Goal: Transaction & Acquisition: Purchase product/service

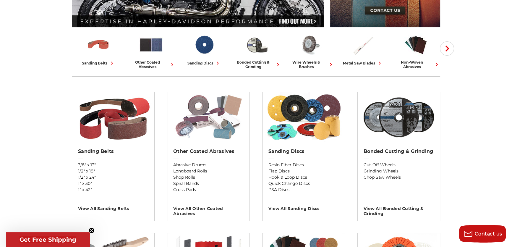
scroll to position [134, 0]
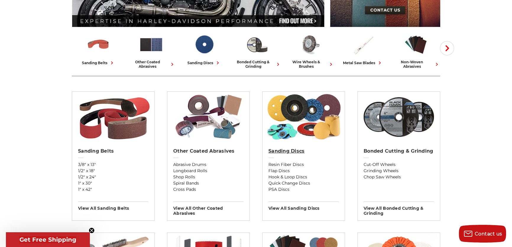
click at [290, 151] on h2 "Sanding Discs" at bounding box center [303, 151] width 70 height 6
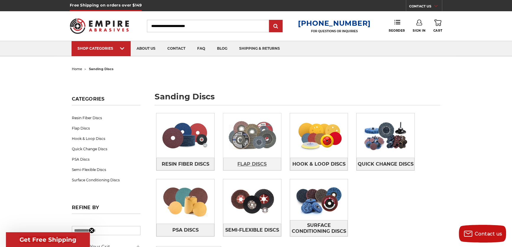
click at [260, 161] on span "Flap Discs" at bounding box center [251, 164] width 29 height 10
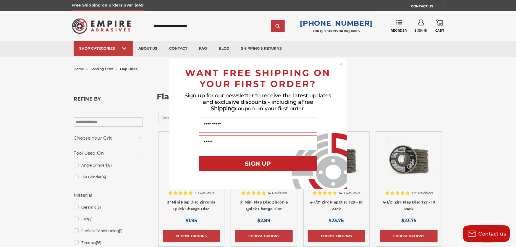
click at [392, 95] on div "Close dialog WANT FREE SHIPPING ON YOUR FIRST ORDER? Sign up for our newsletter…" at bounding box center [258, 123] width 516 height 247
click at [342, 64] on circle "Close dialog" at bounding box center [341, 64] width 6 height 6
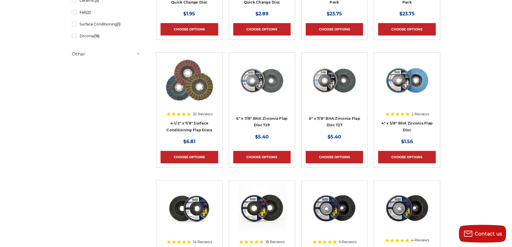
scroll to position [134, 0]
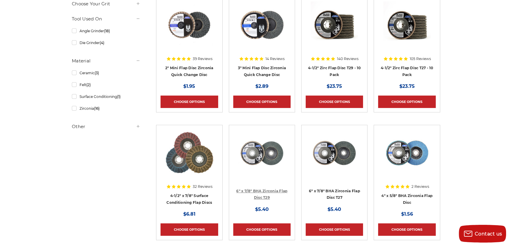
click at [270, 189] on link "6" x 7/8" BHA Zirconia Flap Disc T29" at bounding box center [261, 194] width 51 height 11
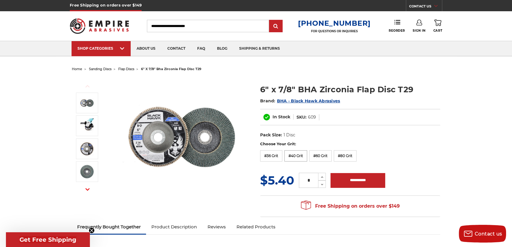
click at [297, 154] on label "#40 Grit" at bounding box center [295, 155] width 23 height 11
